Goal: Task Accomplishment & Management: Use online tool/utility

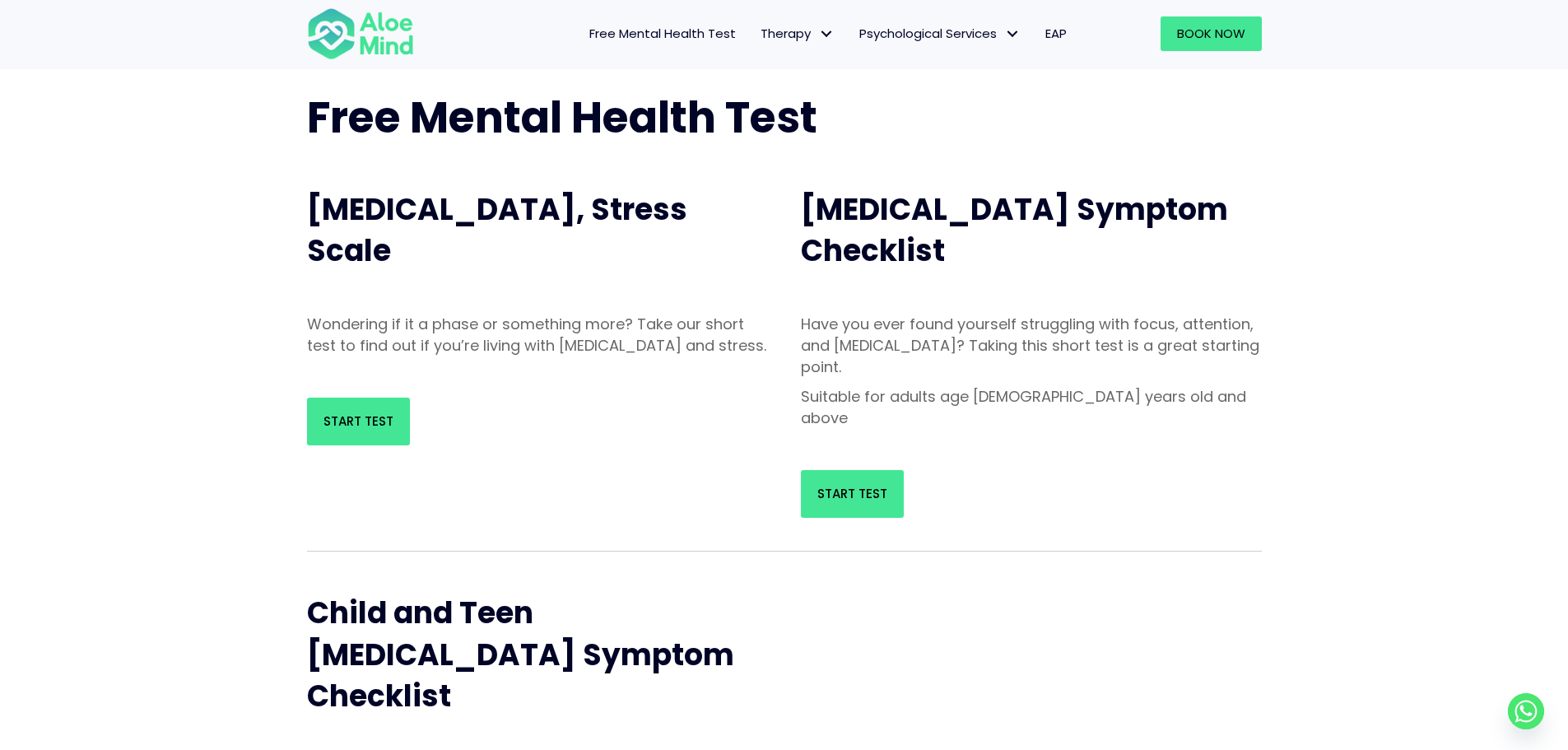
scroll to position [82, 0]
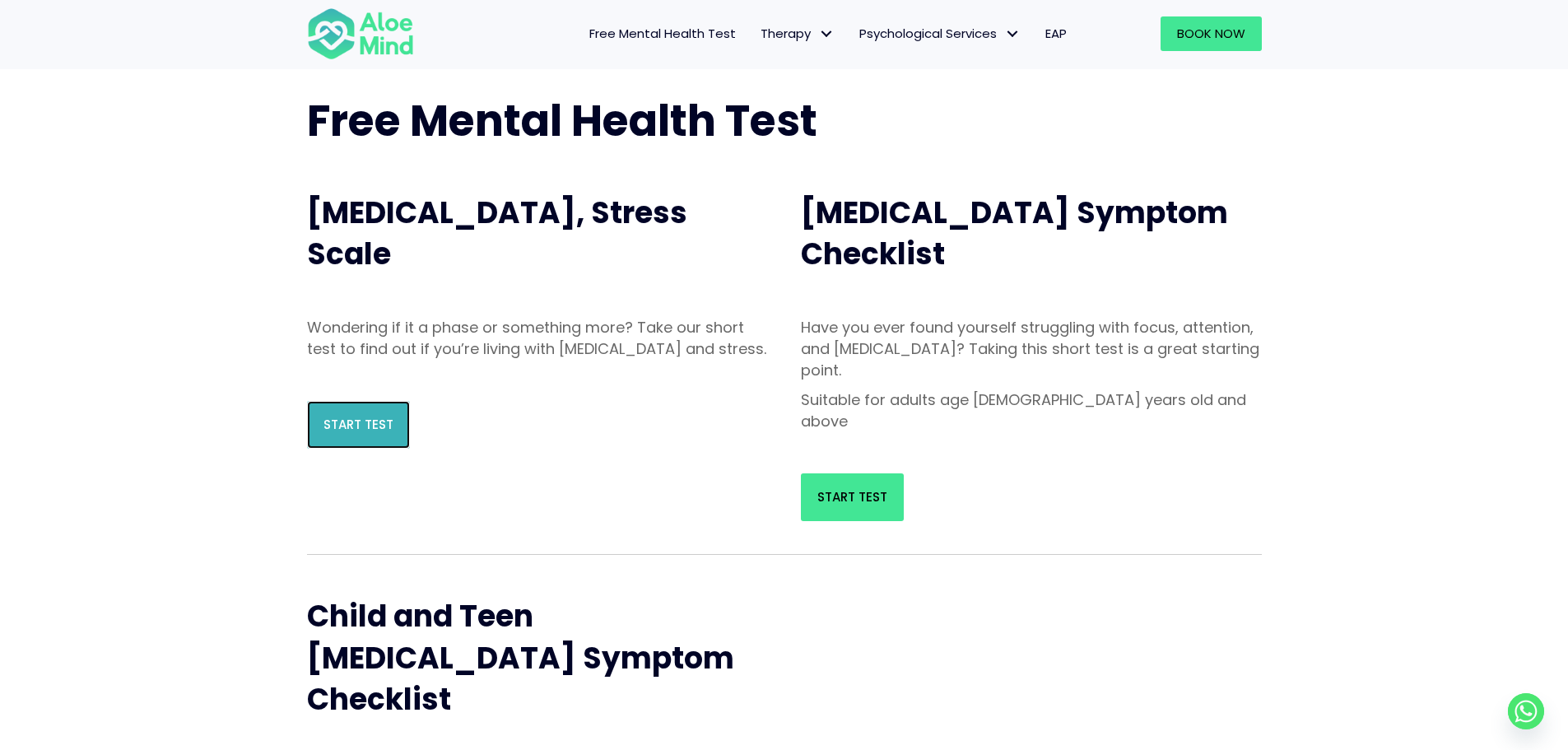
click at [380, 428] on link "Start Test" at bounding box center [358, 424] width 103 height 47
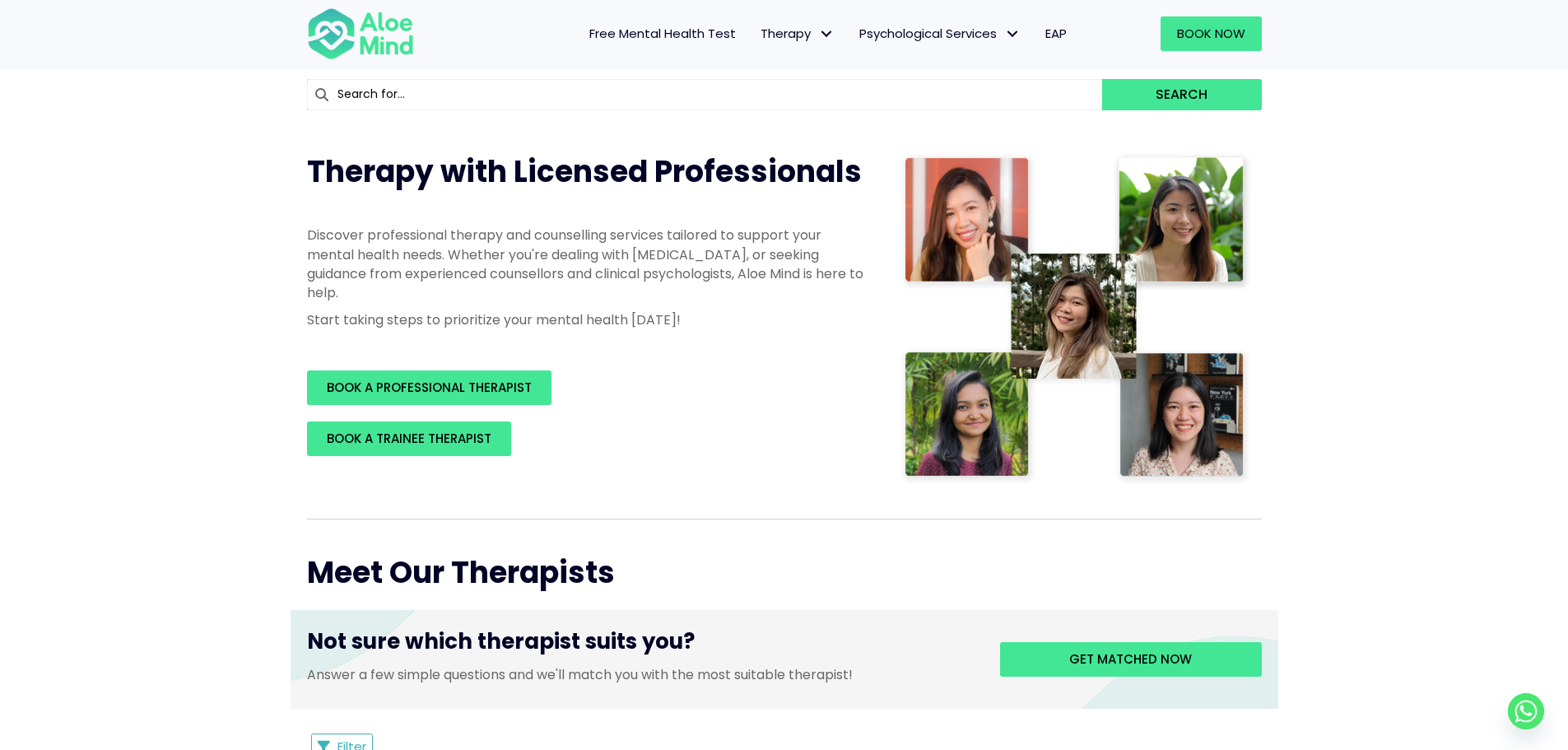
scroll to position [329, 0]
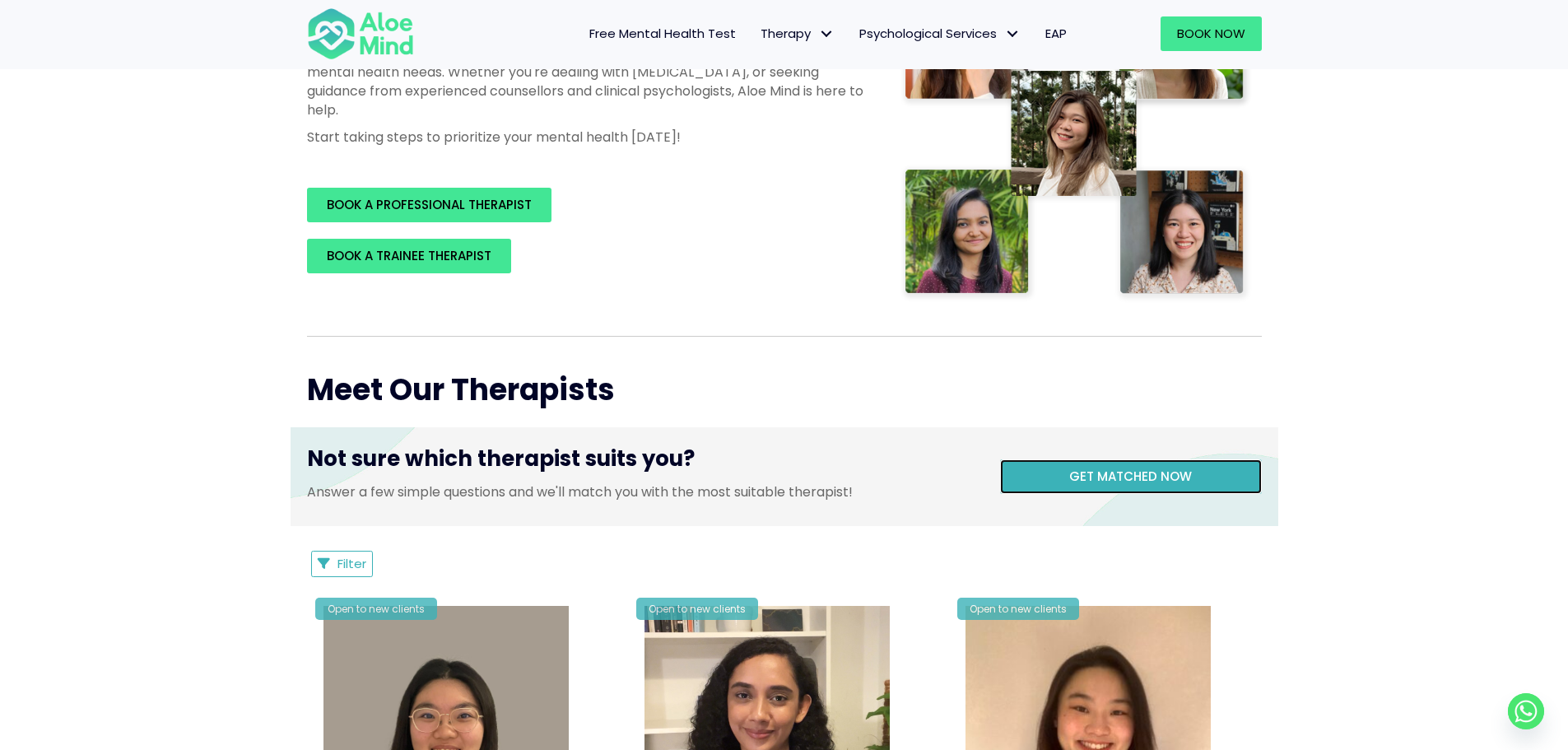
click at [1069, 477] on link "Get matched now" at bounding box center [1131, 476] width 261 height 35
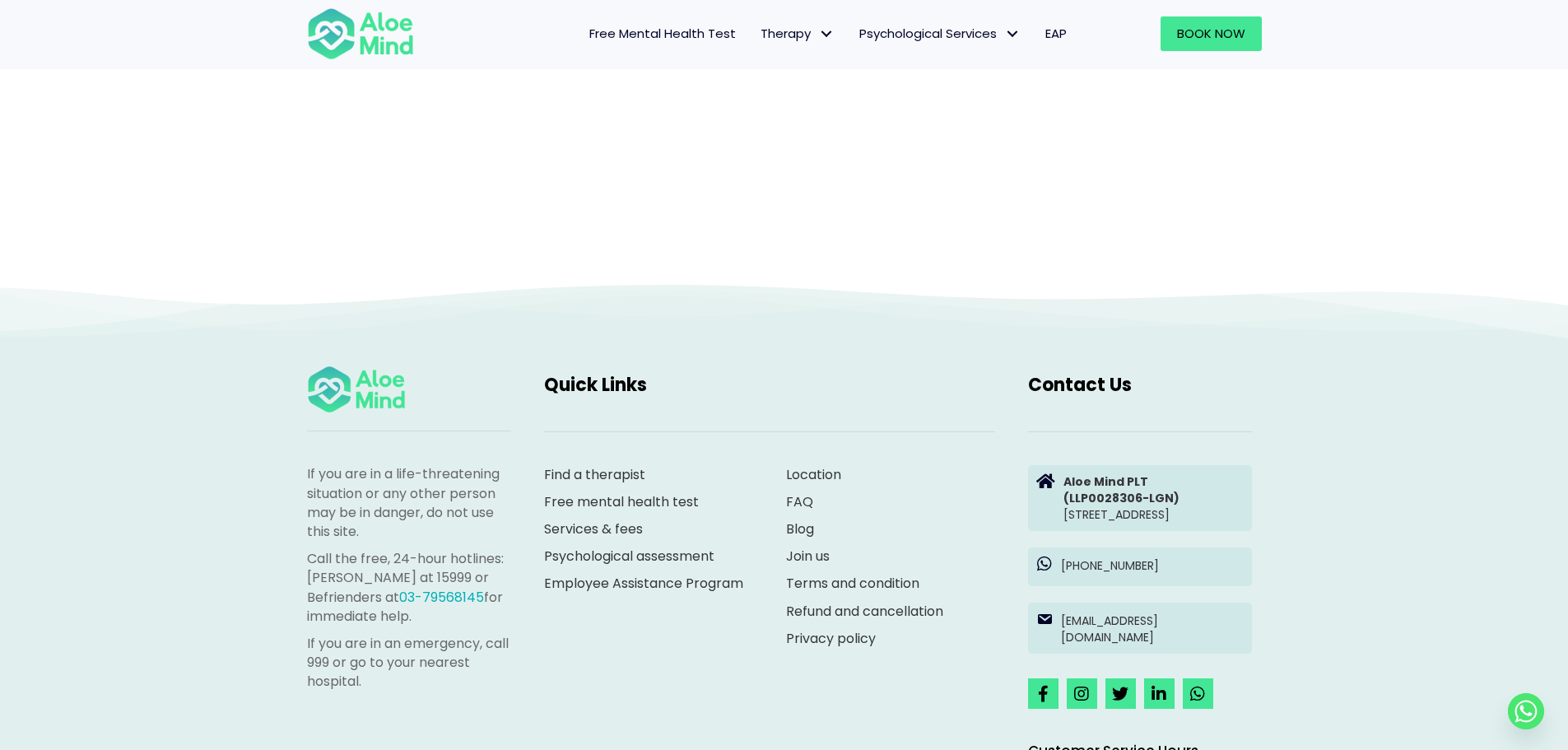
scroll to position [169, 0]
